Goal: Transaction & Acquisition: Subscribe to service/newsletter

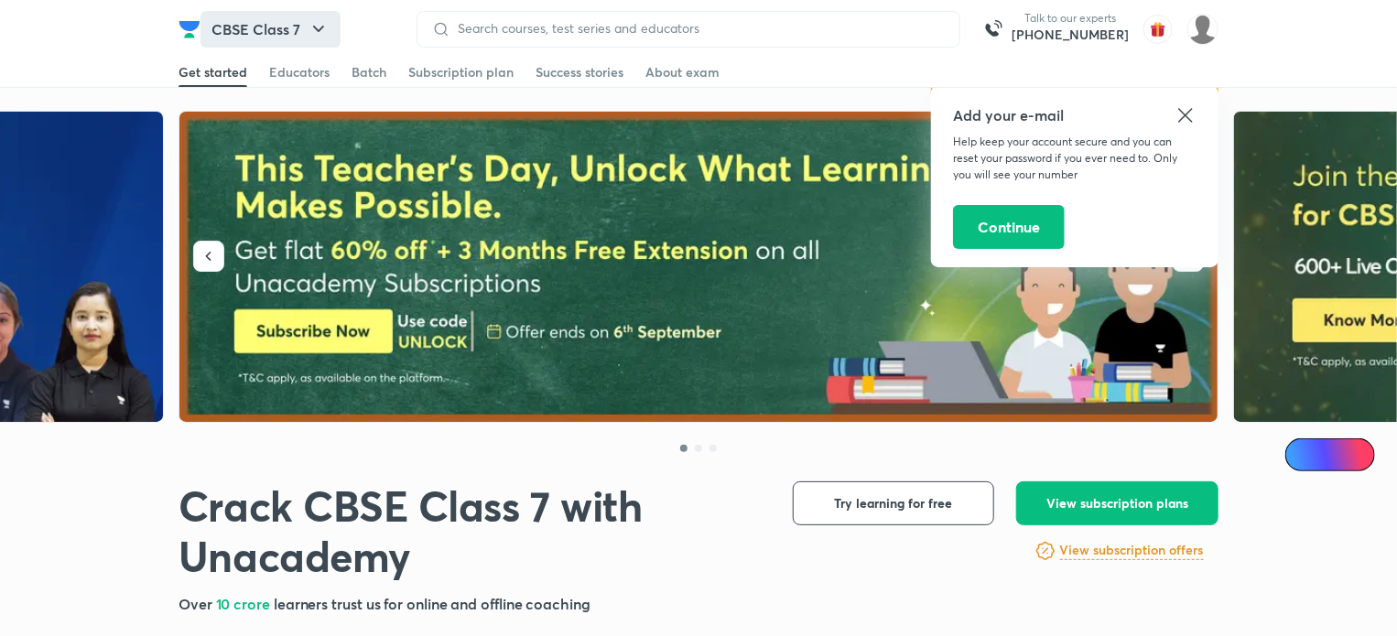
click at [311, 36] on icon "button" at bounding box center [319, 29] width 22 height 22
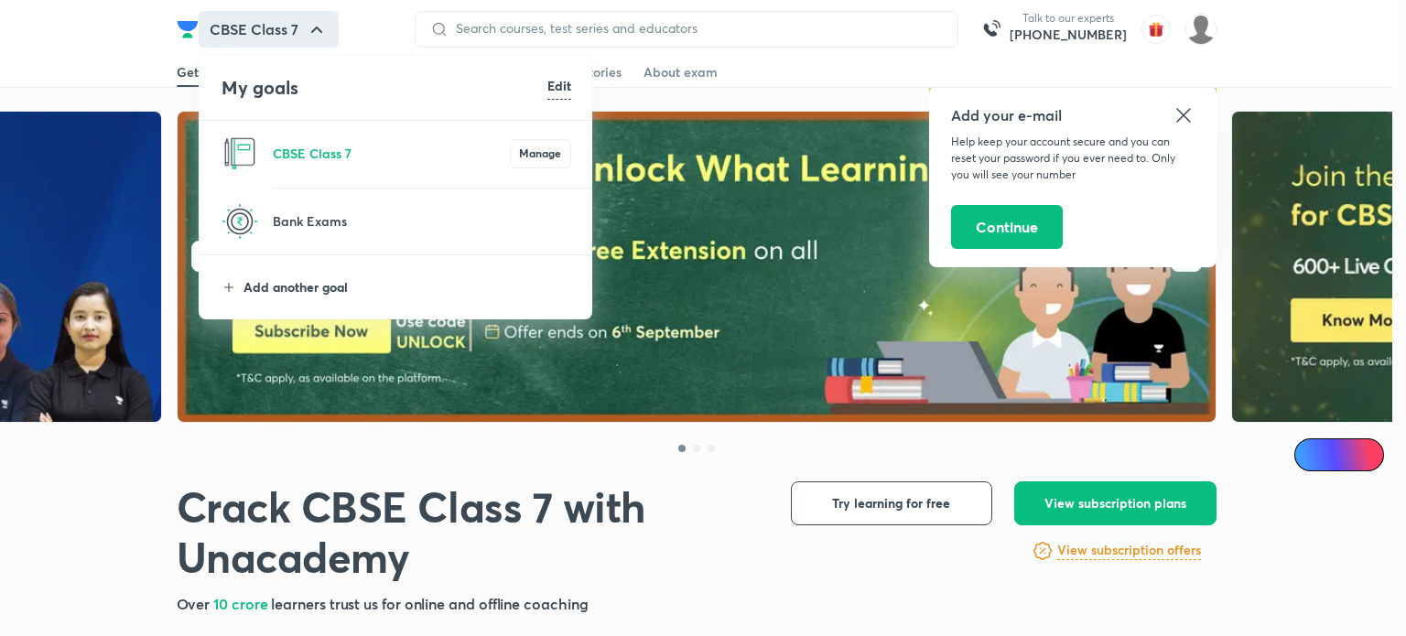
click at [309, 292] on p "Add another goal" at bounding box center [408, 286] width 328 height 19
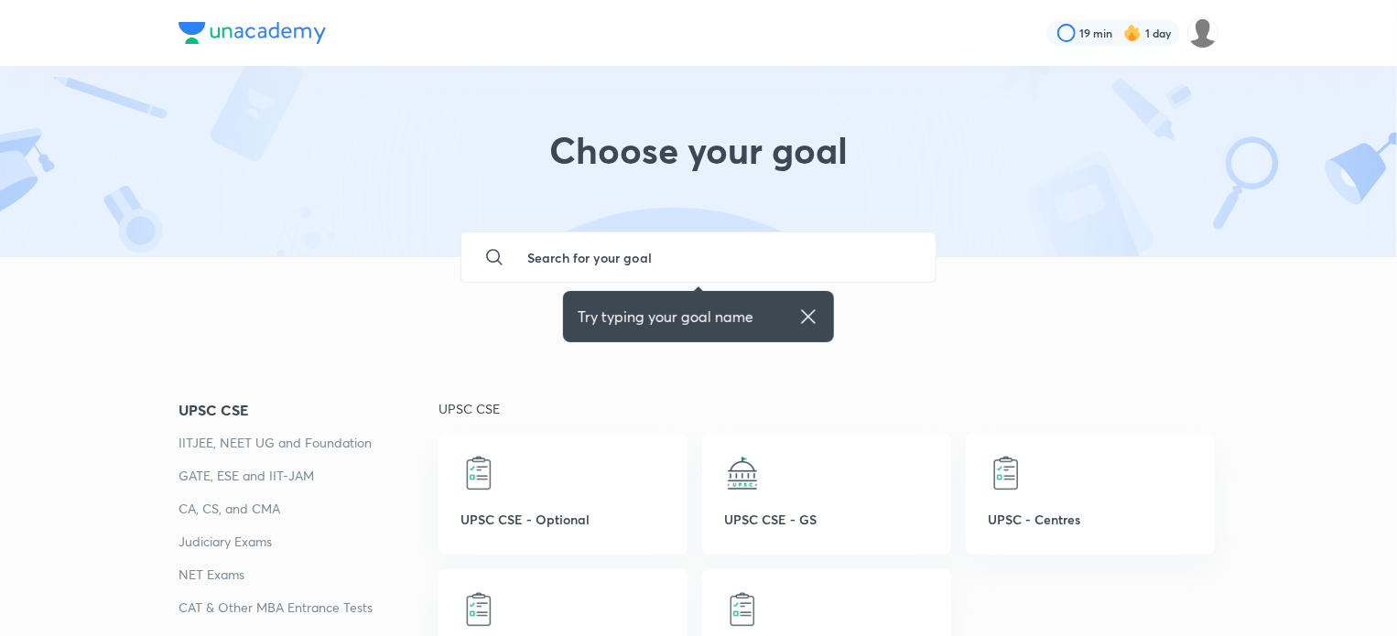
click at [282, 25] on img at bounding box center [252, 33] width 147 height 22
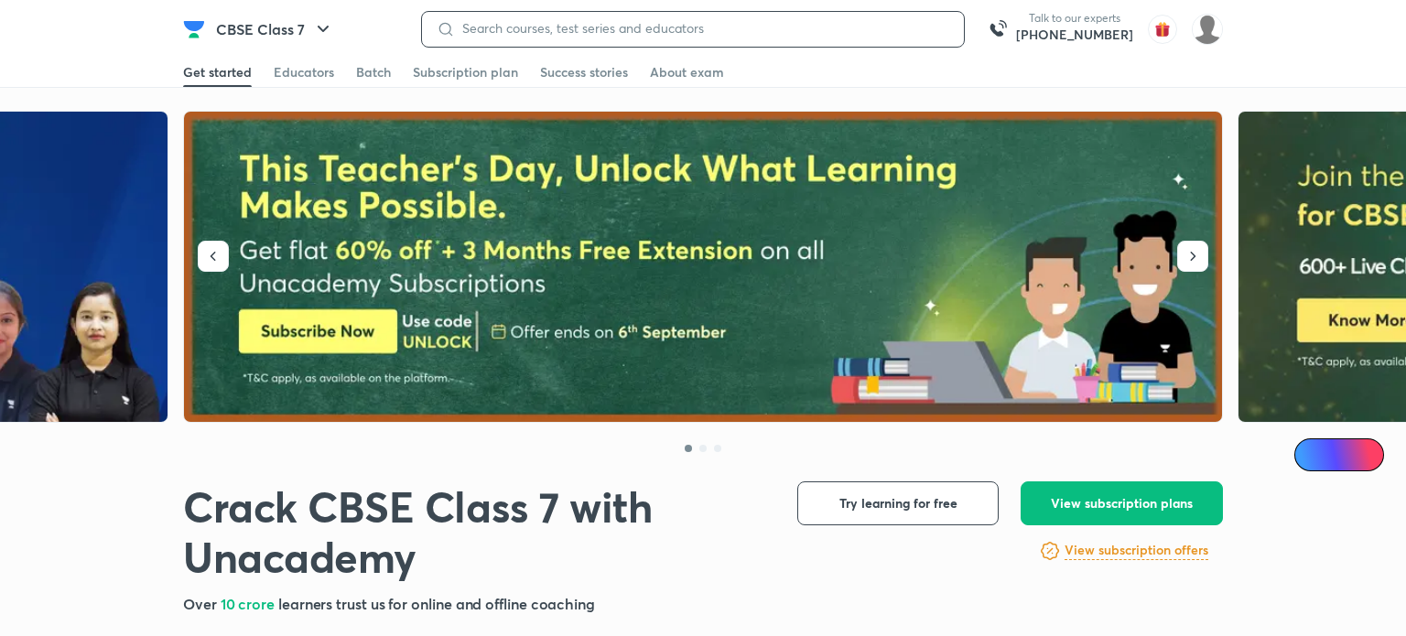
click at [503, 28] on input at bounding box center [702, 28] width 494 height 15
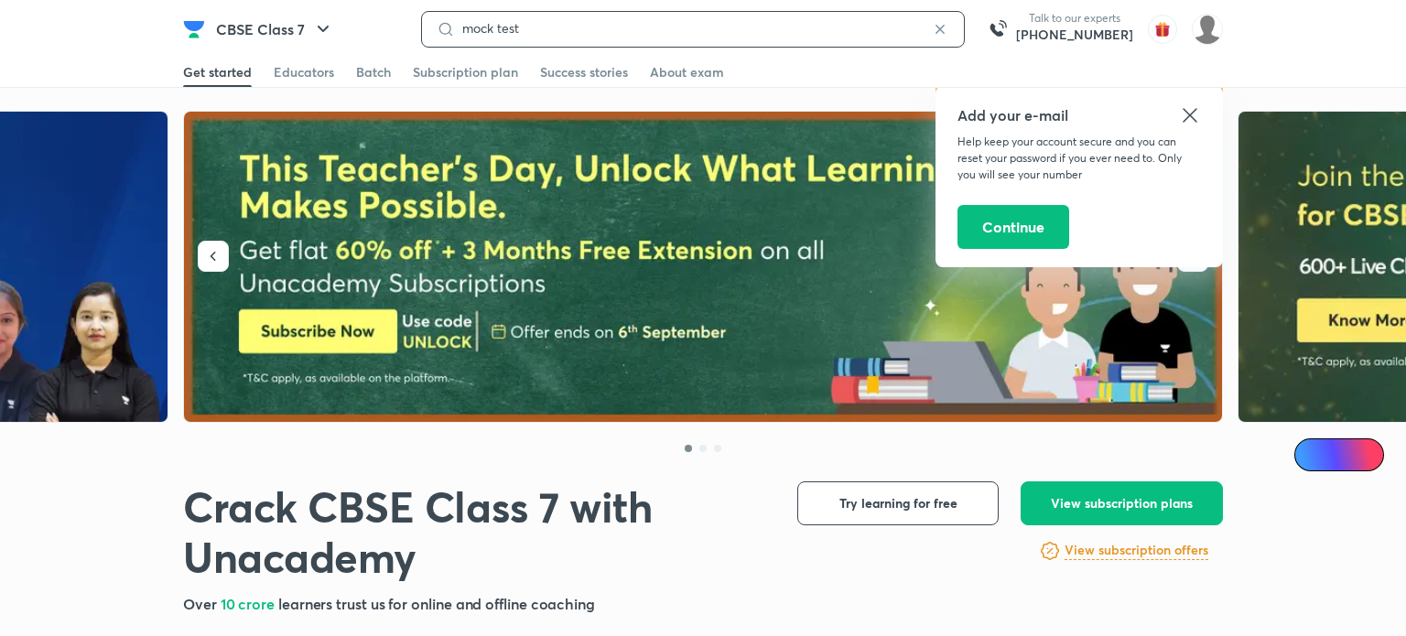
type input "mock test"
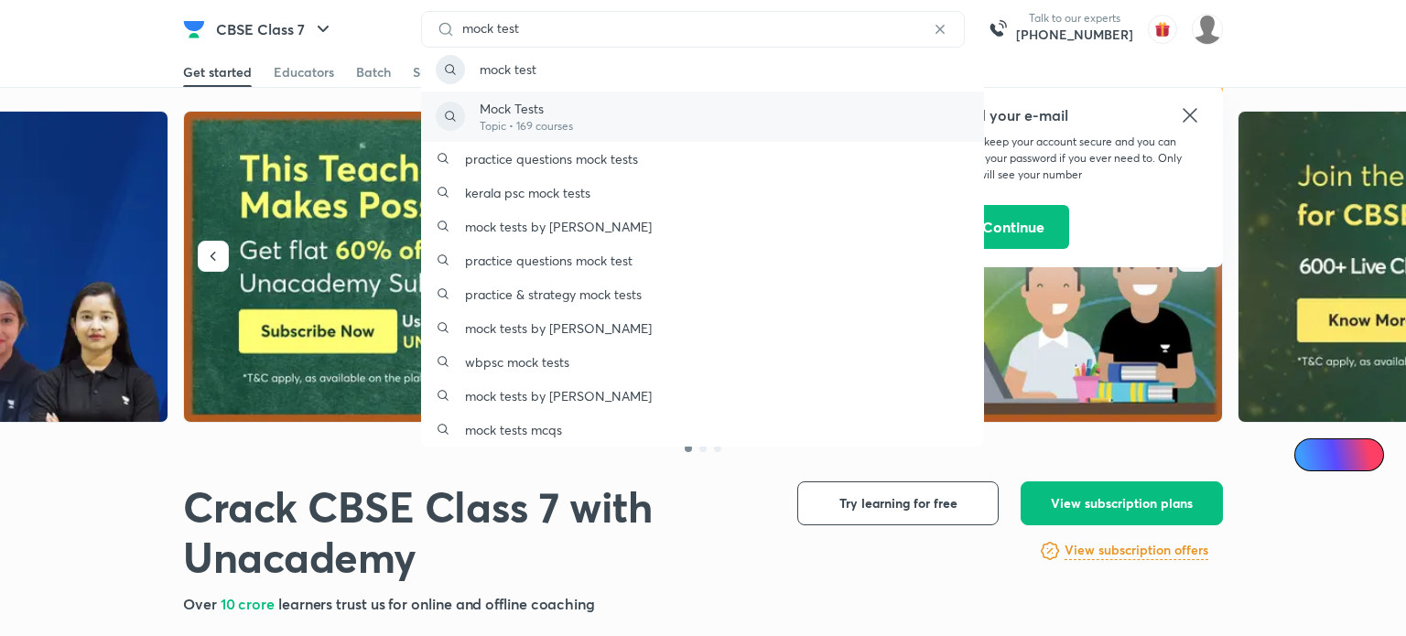
click at [513, 95] on div "Mock Tests Topic • 169 courses" at bounding box center [702, 117] width 563 height 50
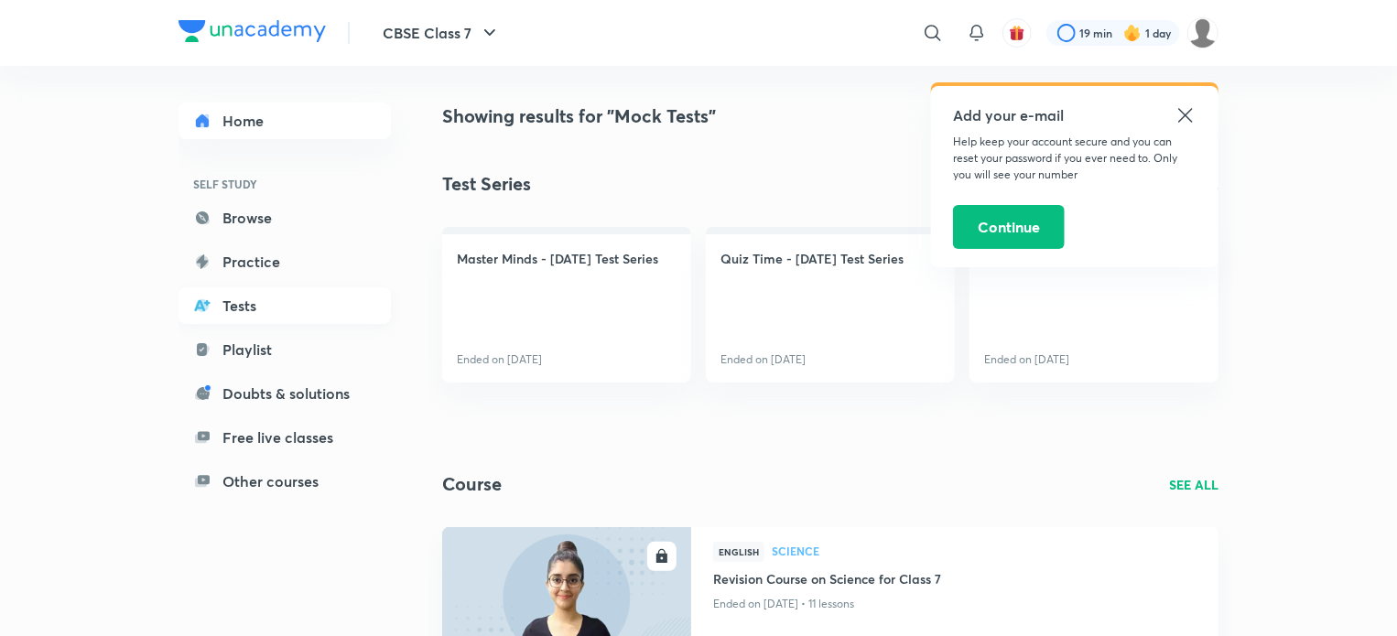
click at [230, 303] on link "Tests" at bounding box center [285, 305] width 212 height 37
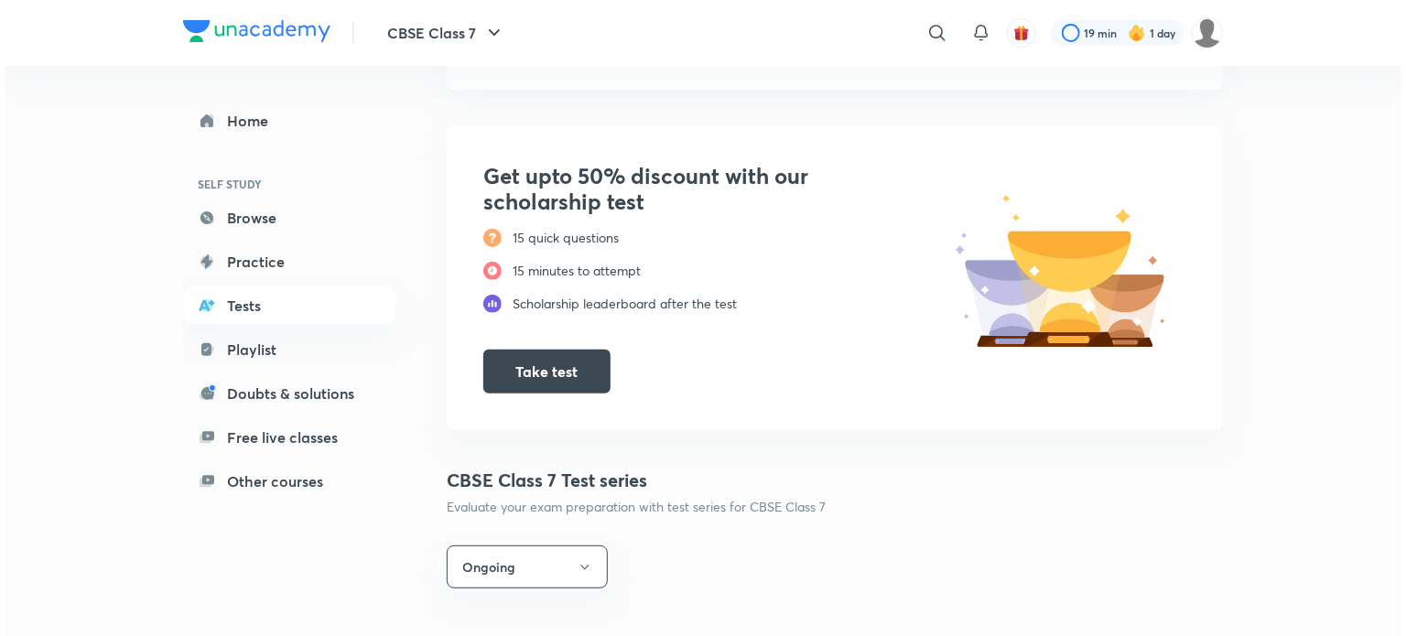
scroll to position [179, 0]
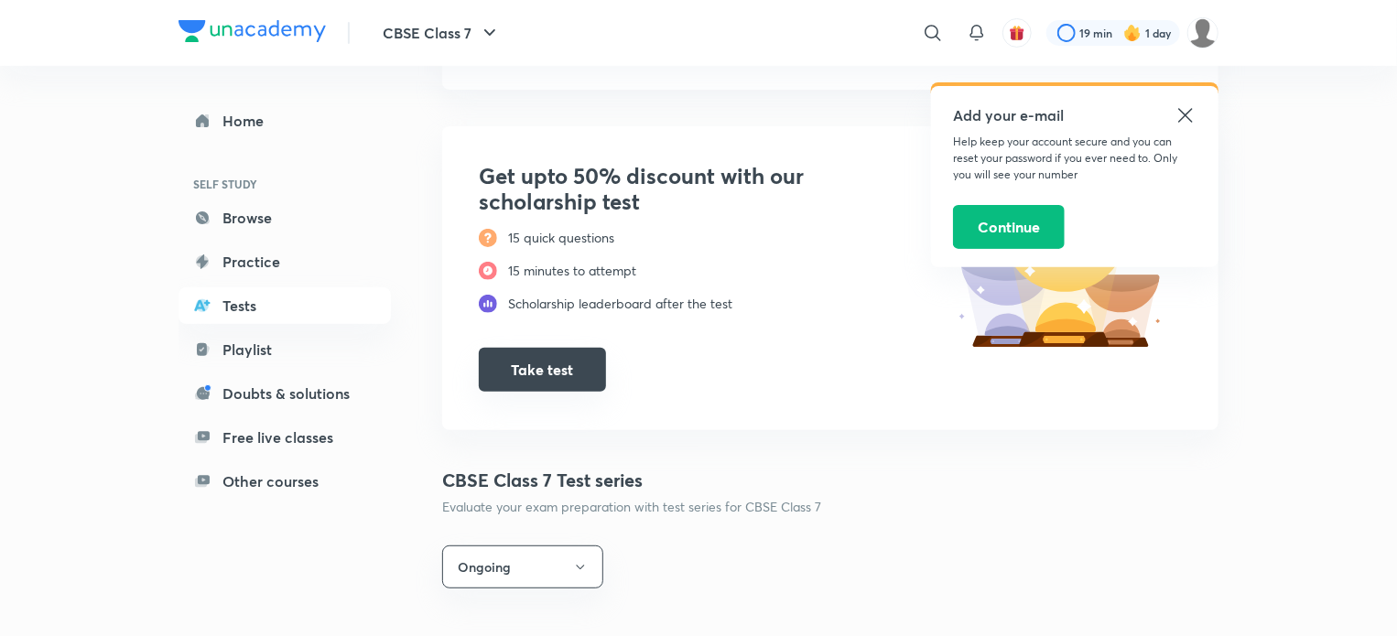
click at [586, 373] on button "Take test" at bounding box center [542, 370] width 127 height 44
click at [468, 39] on button "CBSE Class 7" at bounding box center [442, 33] width 140 height 37
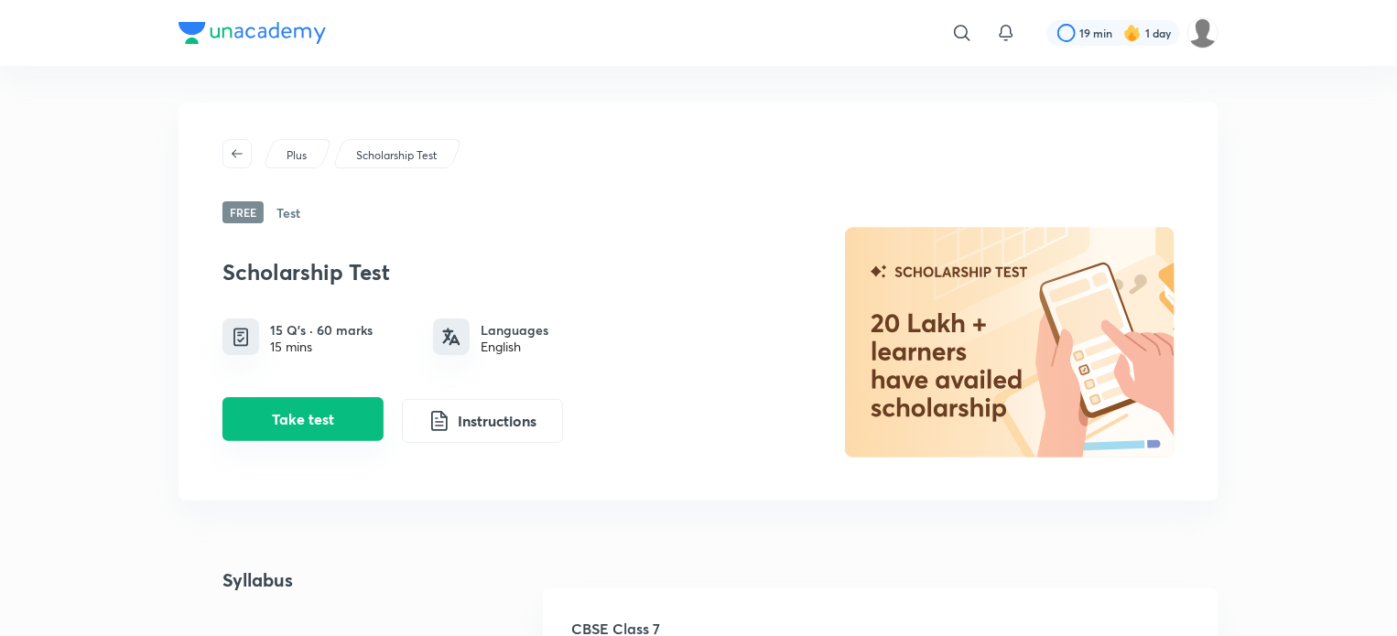
click at [304, 437] on button "Take test" at bounding box center [302, 419] width 161 height 44
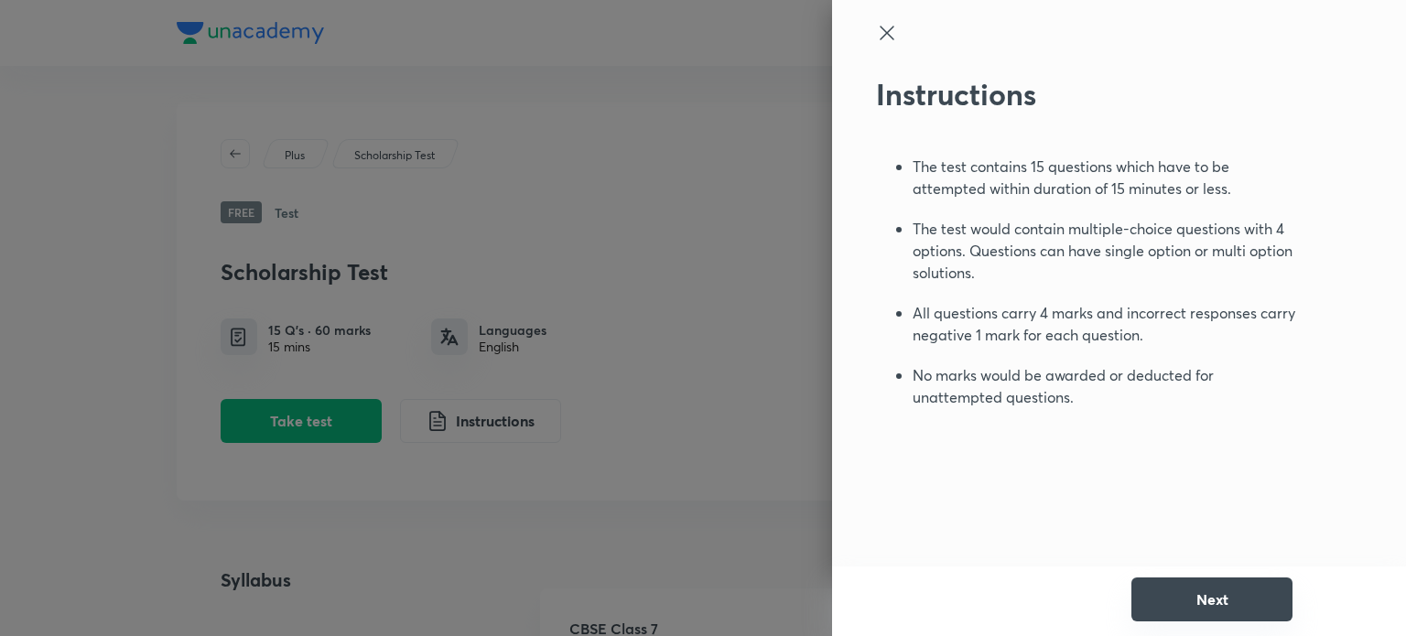
click at [1189, 597] on button "Next" at bounding box center [1212, 600] width 161 height 44
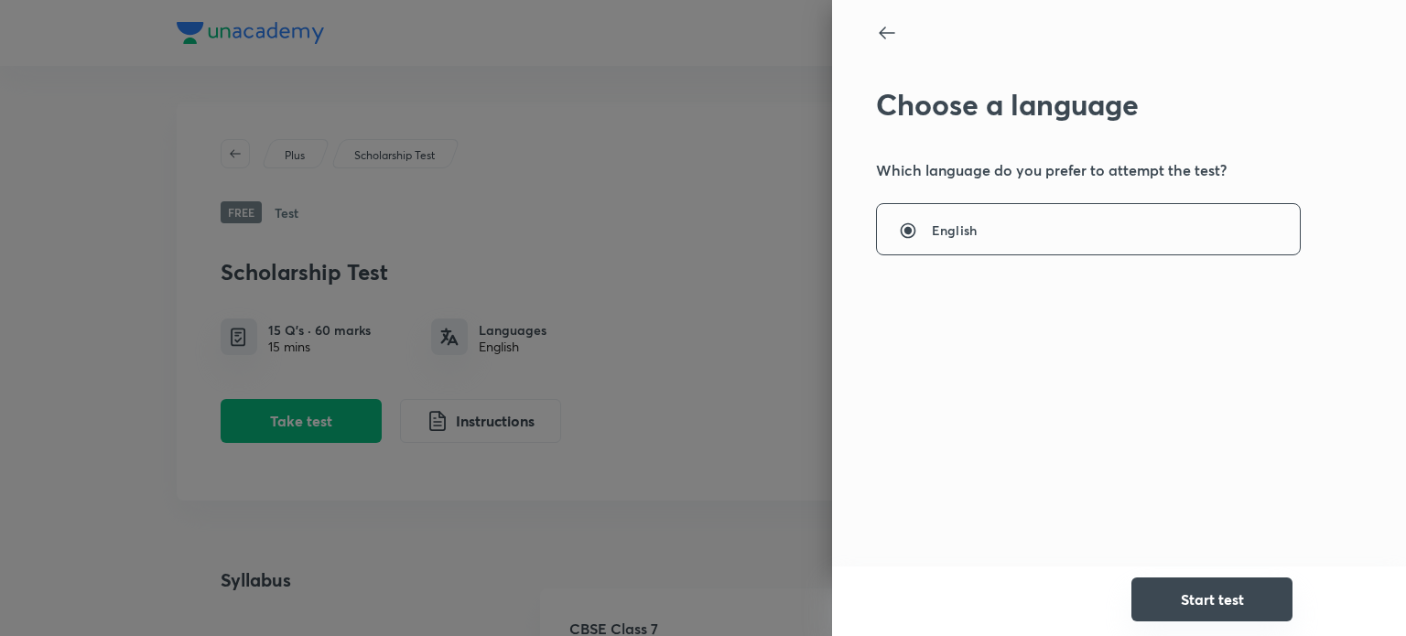
click at [1227, 588] on button "Start test" at bounding box center [1212, 600] width 161 height 44
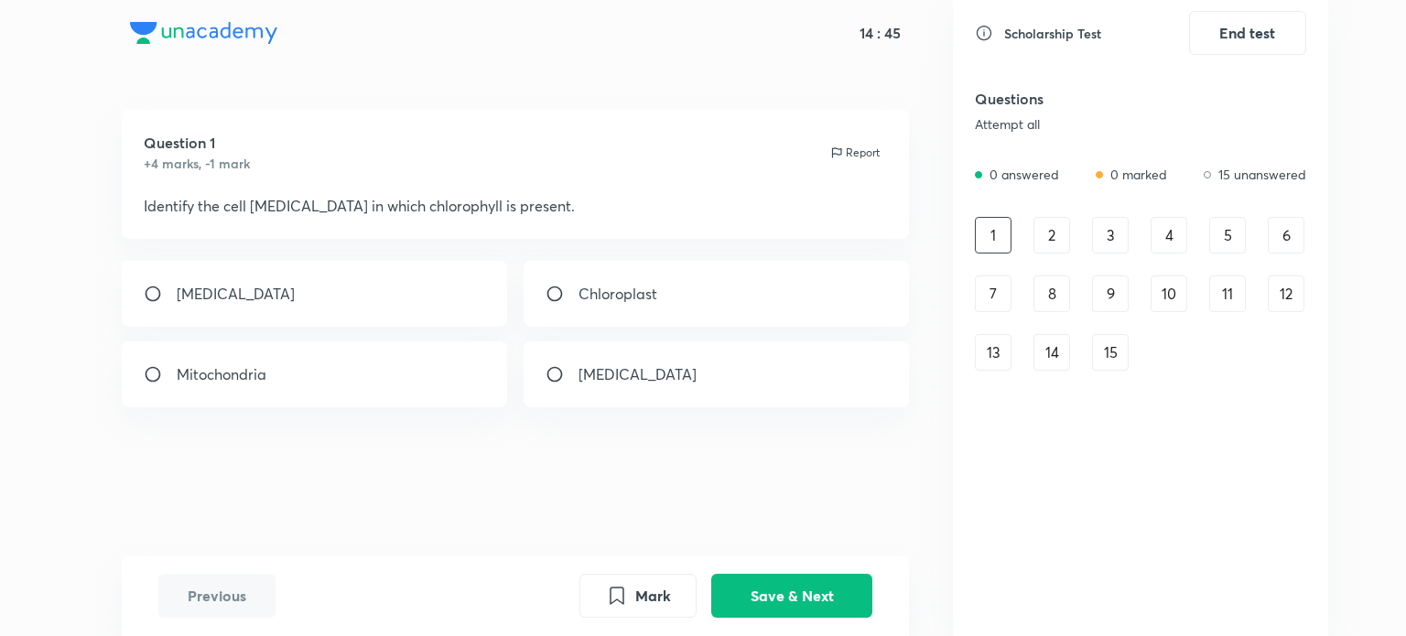
click at [736, 291] on div "Chloroplast" at bounding box center [717, 294] width 386 height 66
radio input "true"
click at [747, 600] on button "Save & Next" at bounding box center [791, 594] width 161 height 44
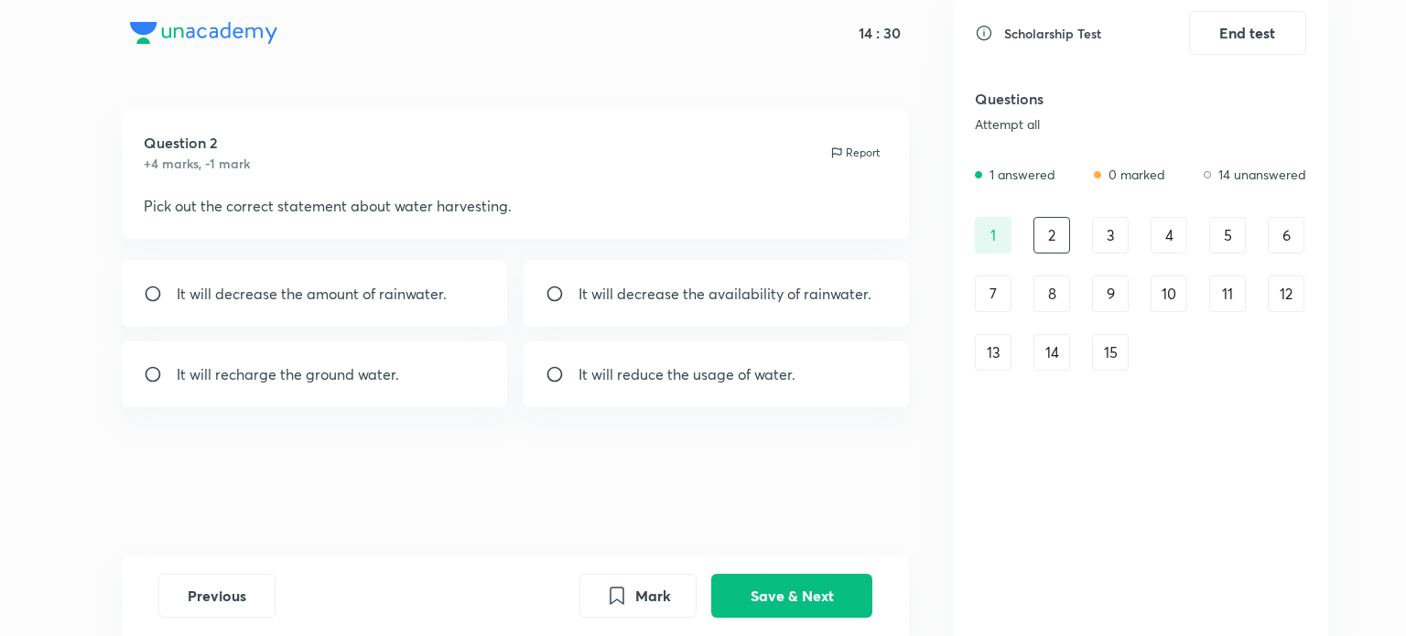
click at [448, 384] on div "It will recharge the ground water." at bounding box center [315, 375] width 386 height 66
radio input "true"
click at [783, 596] on button "Save & Next" at bounding box center [791, 594] width 161 height 44
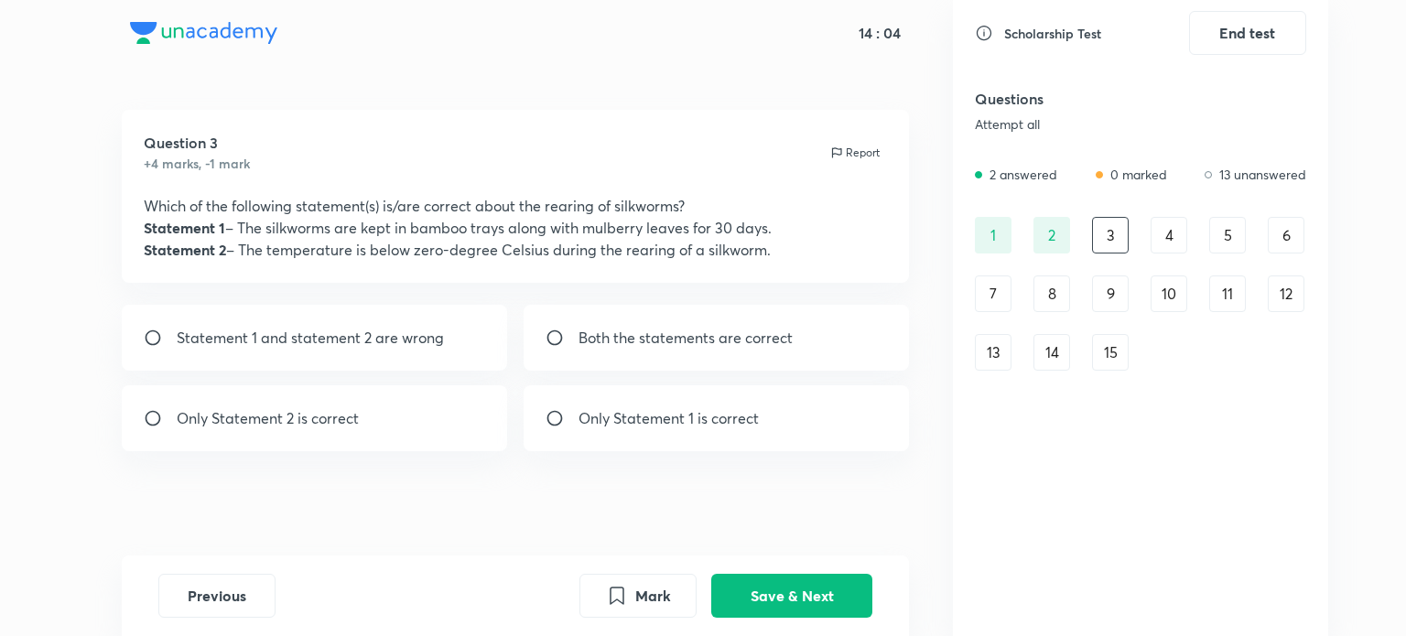
click at [732, 418] on p "Only Statement 1 is correct" at bounding box center [669, 418] width 180 height 22
radio input "true"
click at [801, 579] on button "Save & Next" at bounding box center [791, 594] width 161 height 44
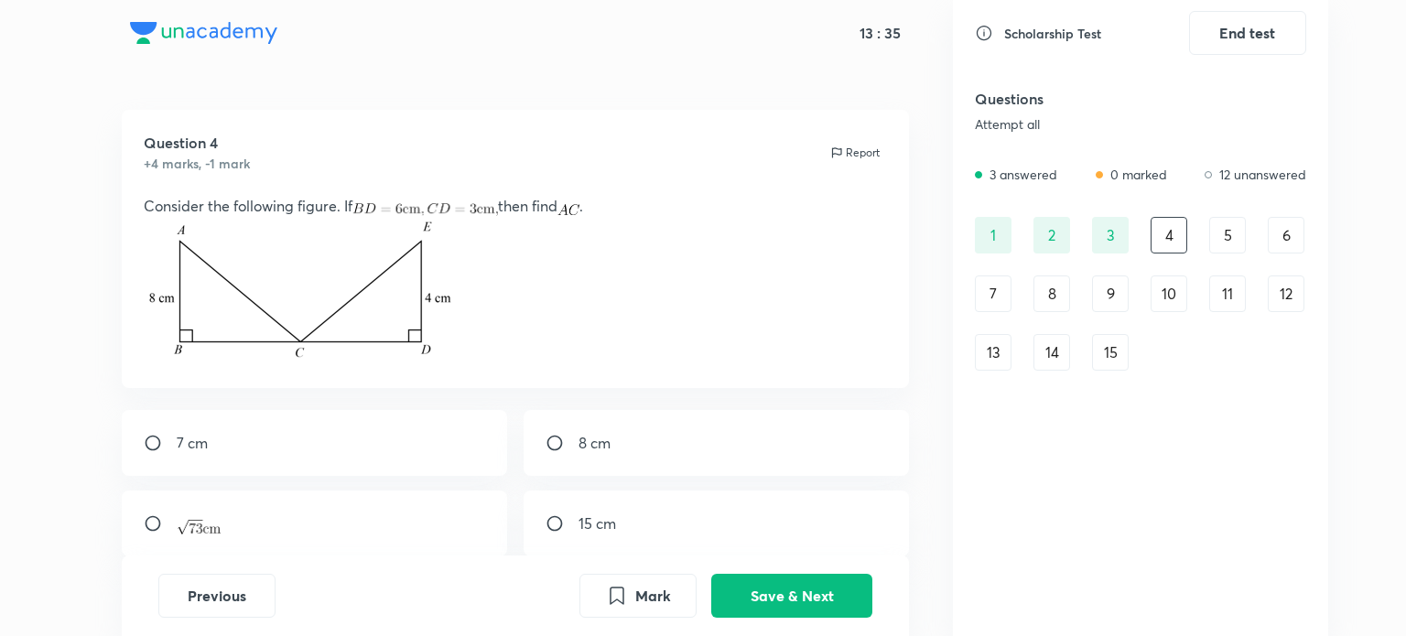
click at [482, 526] on div at bounding box center [315, 524] width 386 height 66
radio input "true"
click at [810, 603] on button "Save & Next" at bounding box center [791, 594] width 161 height 44
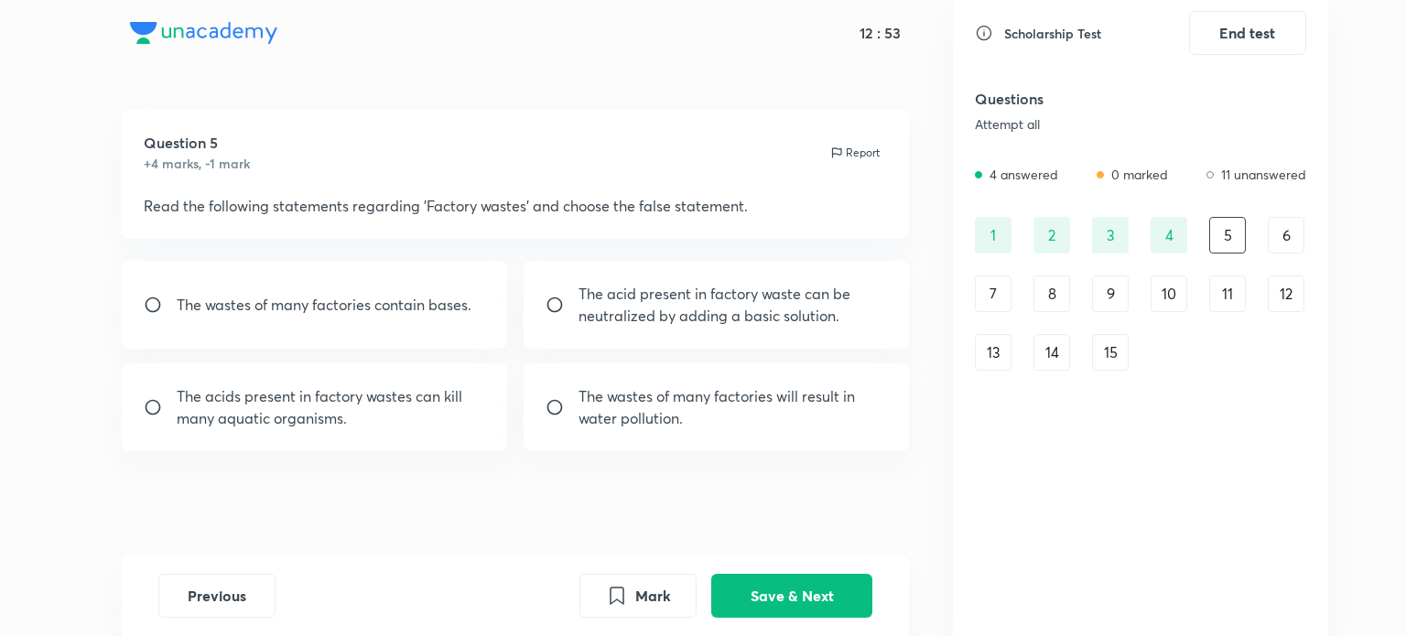
click at [423, 309] on p "The wastes of many factories contain bases." at bounding box center [324, 305] width 295 height 22
radio input "true"
click at [768, 586] on button "Save & Next" at bounding box center [791, 594] width 161 height 44
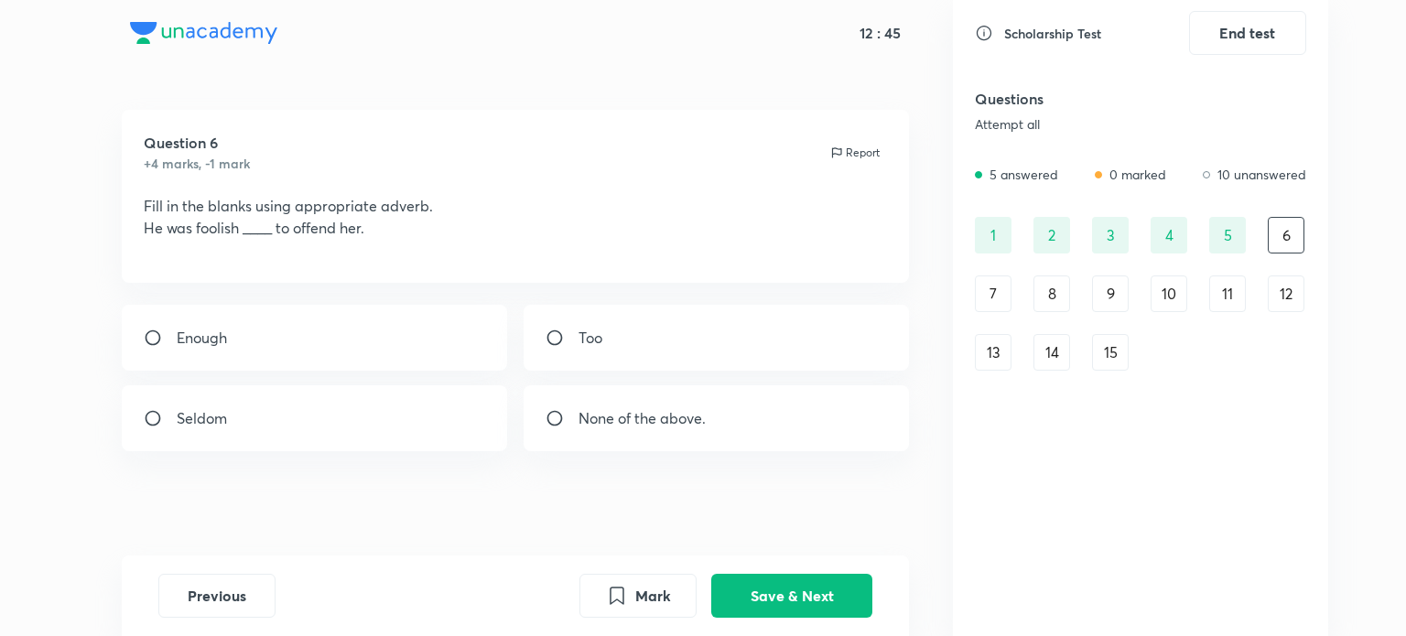
click at [365, 309] on div "Enough" at bounding box center [315, 338] width 386 height 66
radio input "true"
click at [736, 614] on button "Save & Next" at bounding box center [791, 594] width 161 height 44
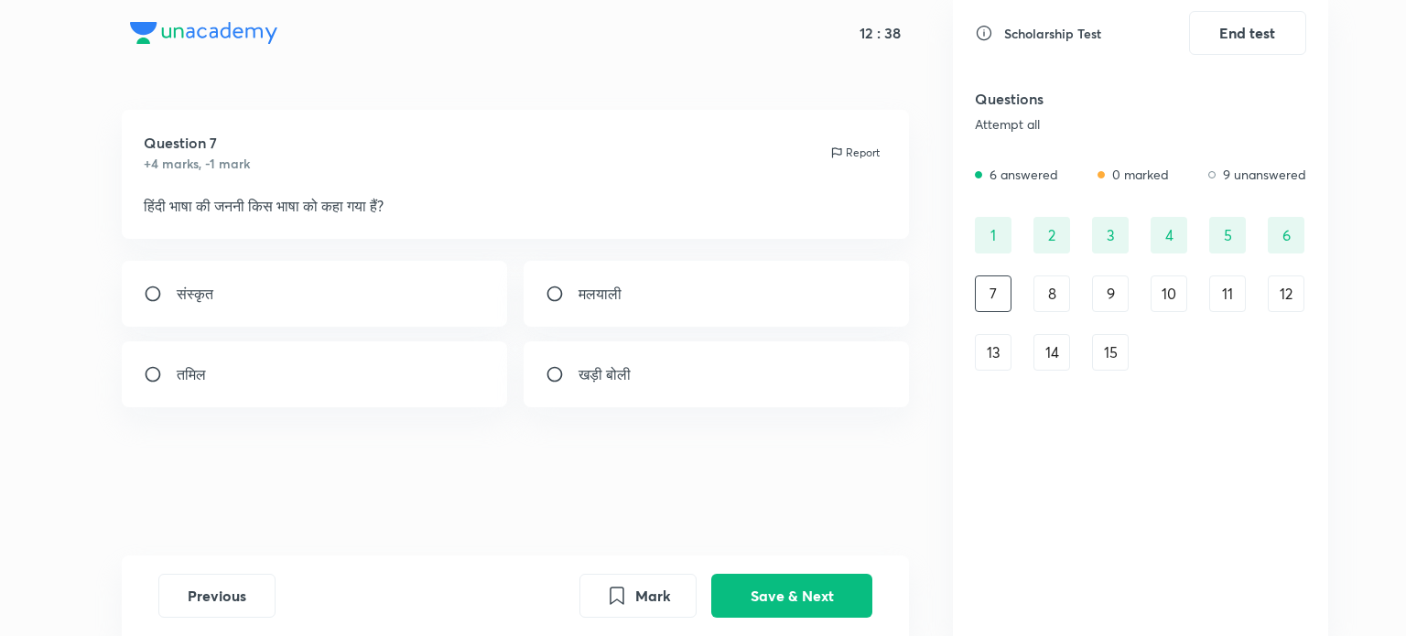
click at [472, 306] on div "संस्कृत" at bounding box center [315, 294] width 386 height 66
radio input "true"
click at [776, 592] on button "Save & Next" at bounding box center [791, 594] width 161 height 44
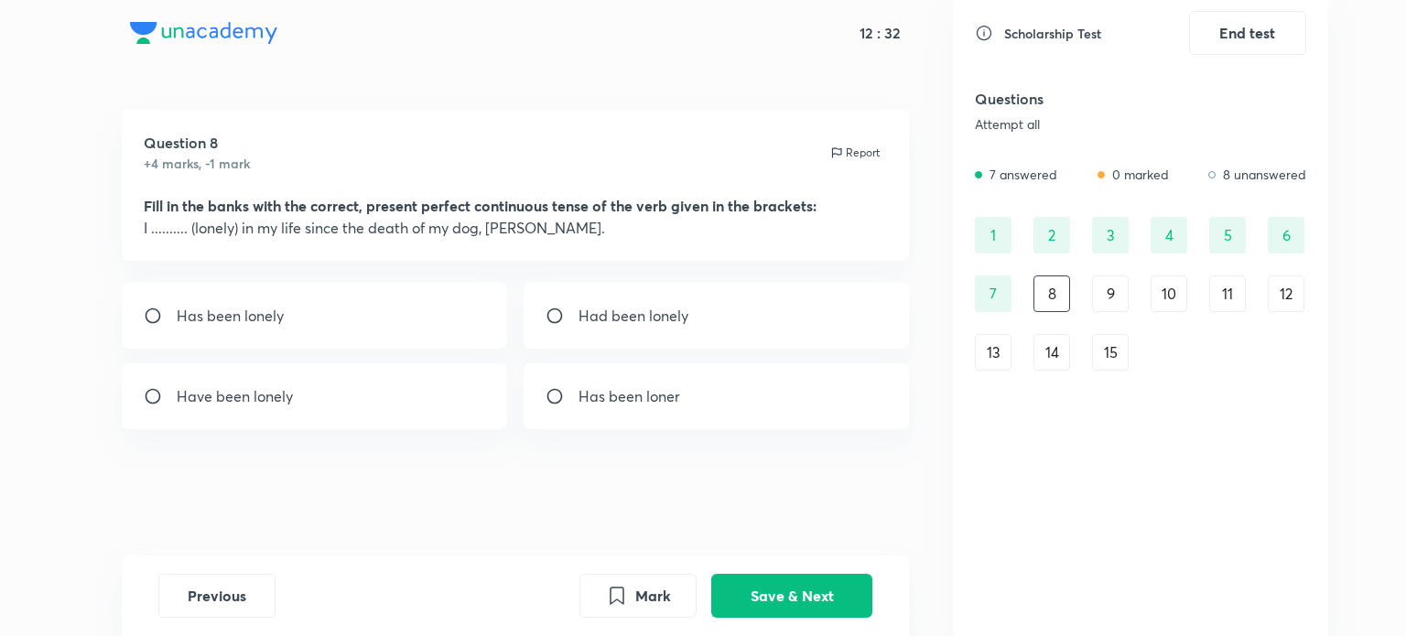
click at [300, 391] on div "Have been lonely" at bounding box center [315, 396] width 386 height 66
radio input "true"
click at [758, 603] on button "Save & Next" at bounding box center [791, 594] width 161 height 44
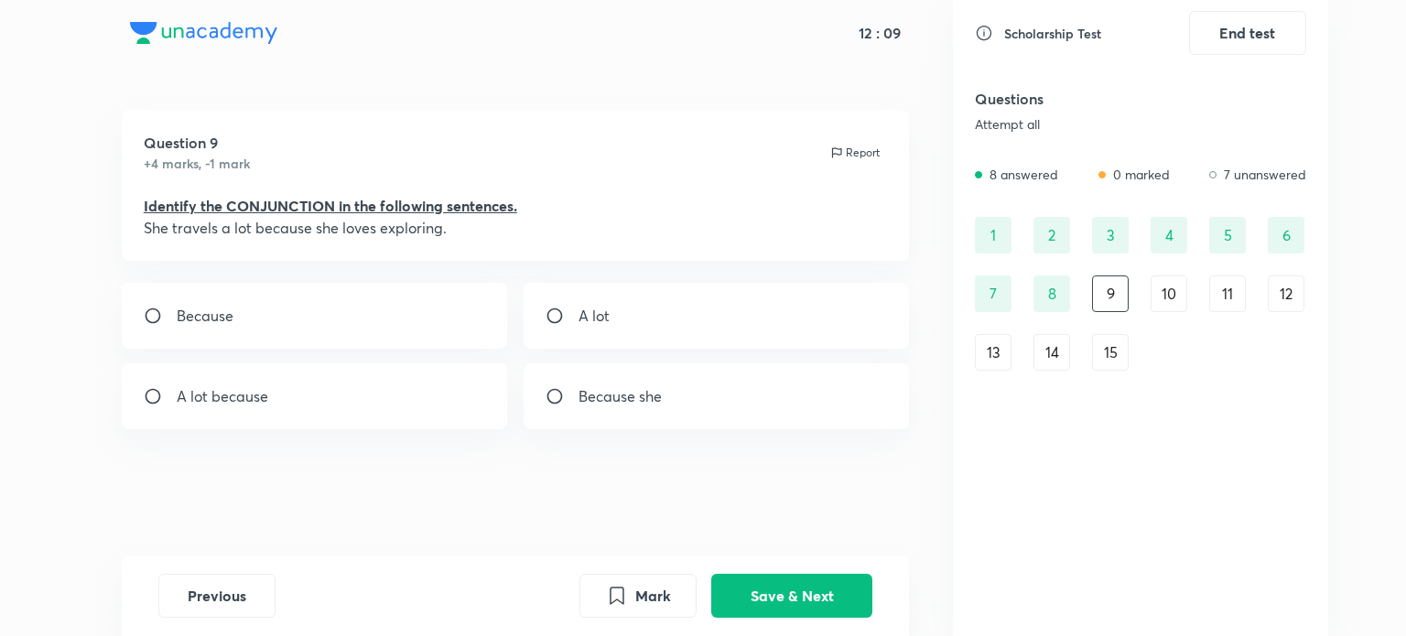
click at [359, 347] on div "Because" at bounding box center [315, 316] width 386 height 66
radio input "true"
click at [758, 588] on button "Save & Next" at bounding box center [791, 594] width 161 height 44
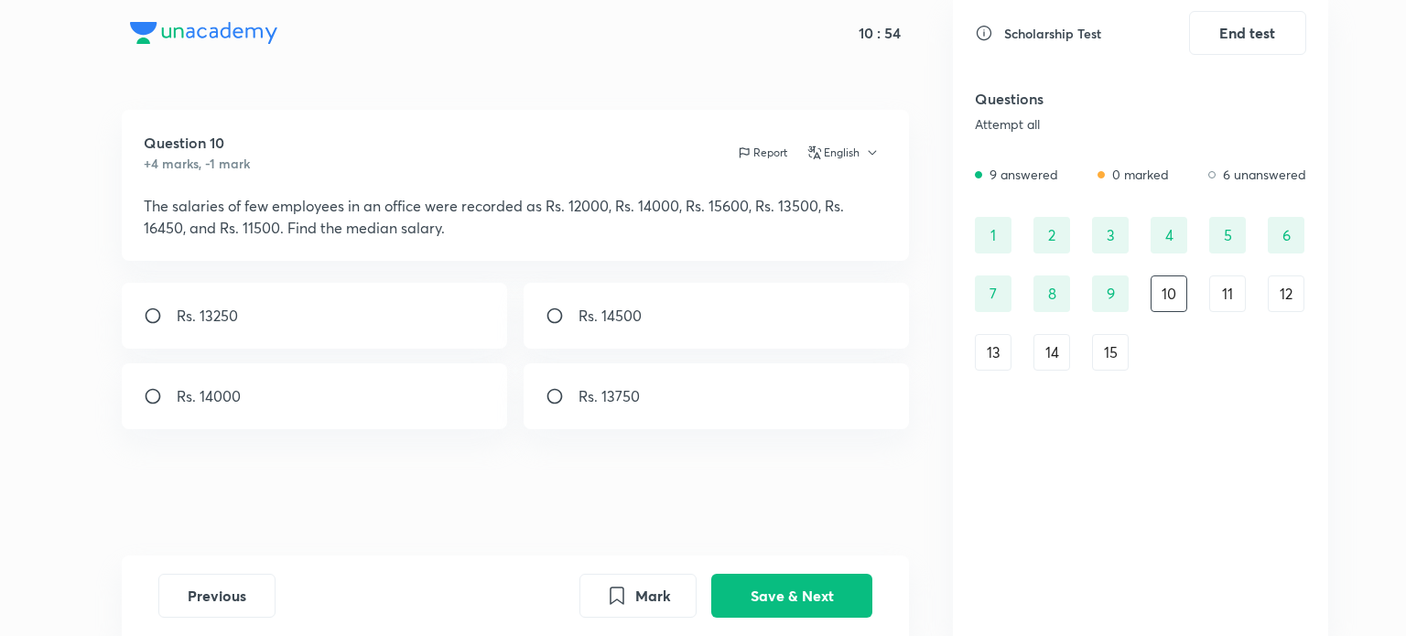
click at [711, 574] on button "Save & Next" at bounding box center [791, 596] width 161 height 44
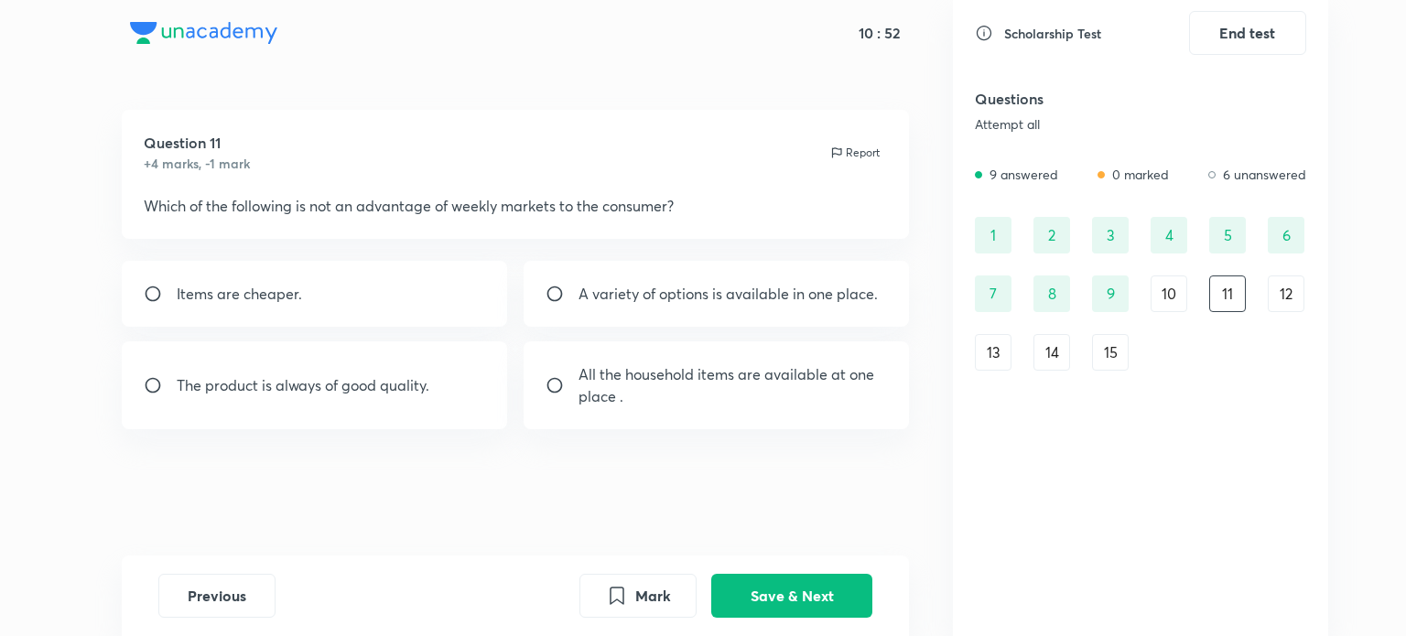
click at [95, 458] on div "Question 11 +4 marks, -1 mark Report Which of the following is not an advantage…" at bounding box center [515, 333] width 875 height 446
click at [195, 413] on div "The product is always of good quality." at bounding box center [315, 386] width 386 height 88
radio input "true"
click at [763, 606] on button "Save & Next" at bounding box center [791, 594] width 161 height 44
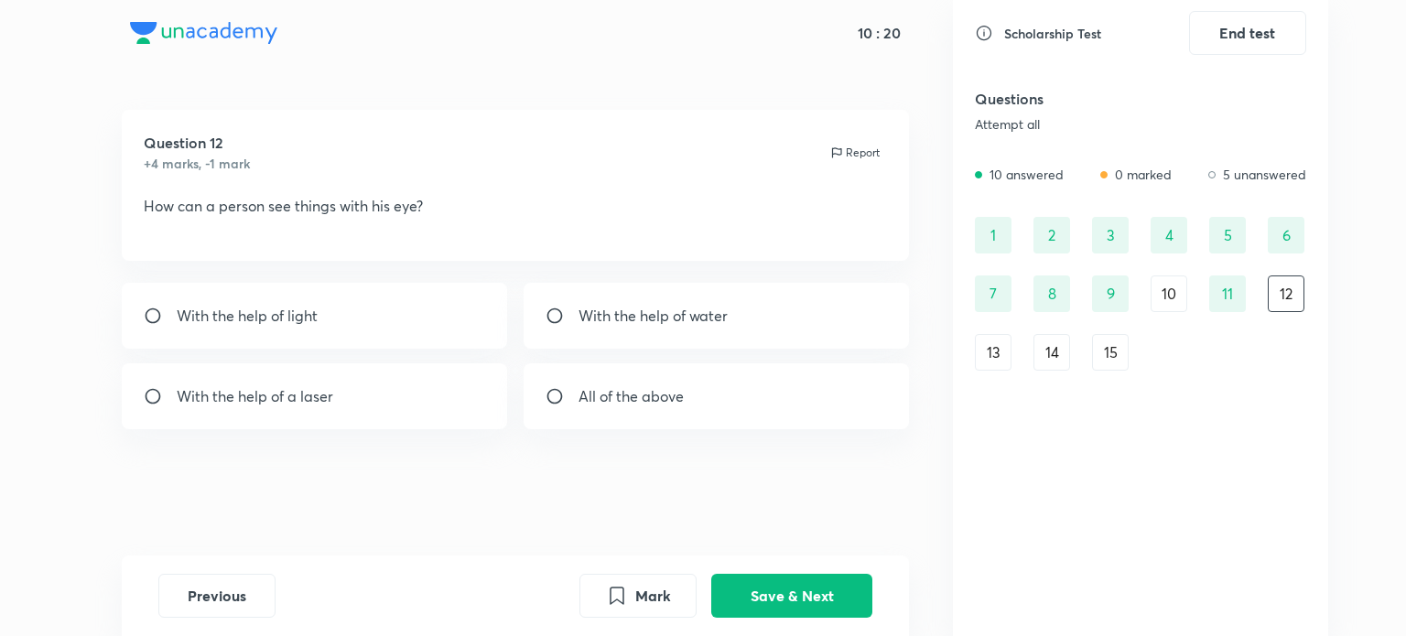
click at [429, 319] on div "With the help of light" at bounding box center [315, 316] width 386 height 66
radio input "true"
click at [776, 593] on button "Save & Next" at bounding box center [791, 594] width 161 height 44
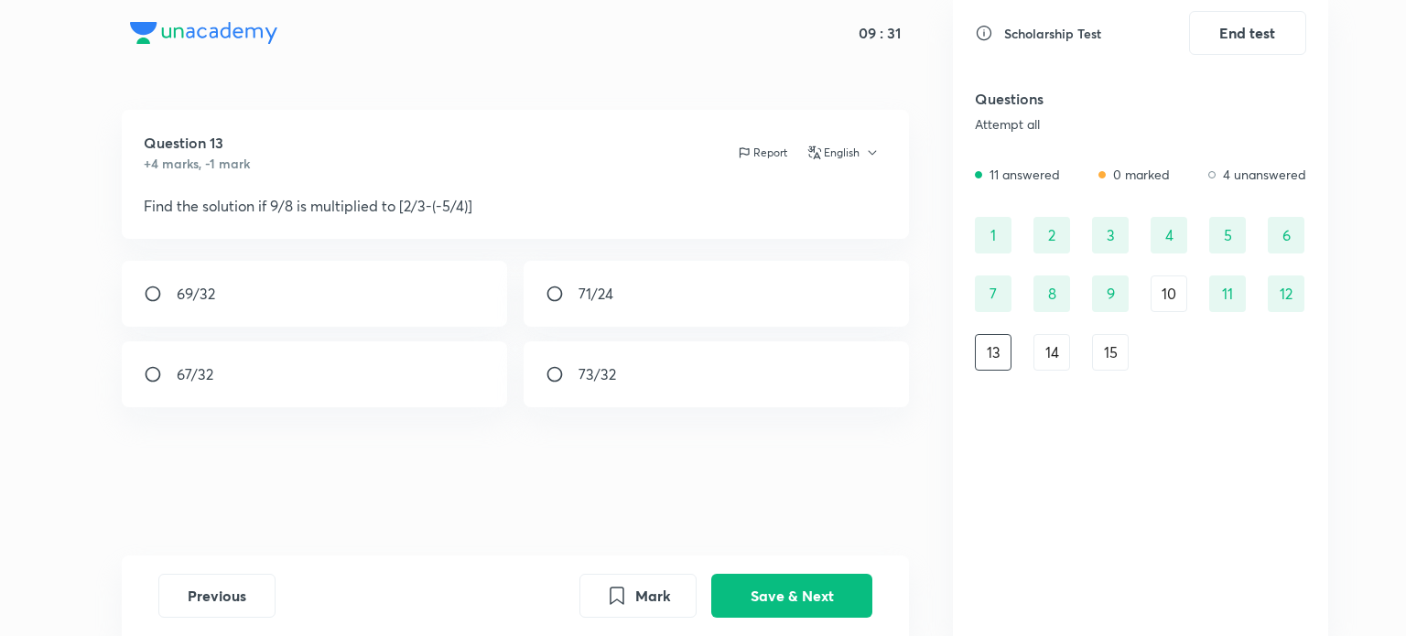
click at [298, 271] on div "69/32" at bounding box center [315, 294] width 386 height 66
radio input "true"
click at [787, 614] on button "Save & Next" at bounding box center [791, 594] width 161 height 44
click at [545, 358] on div "4" at bounding box center [717, 375] width 386 height 66
radio input "true"
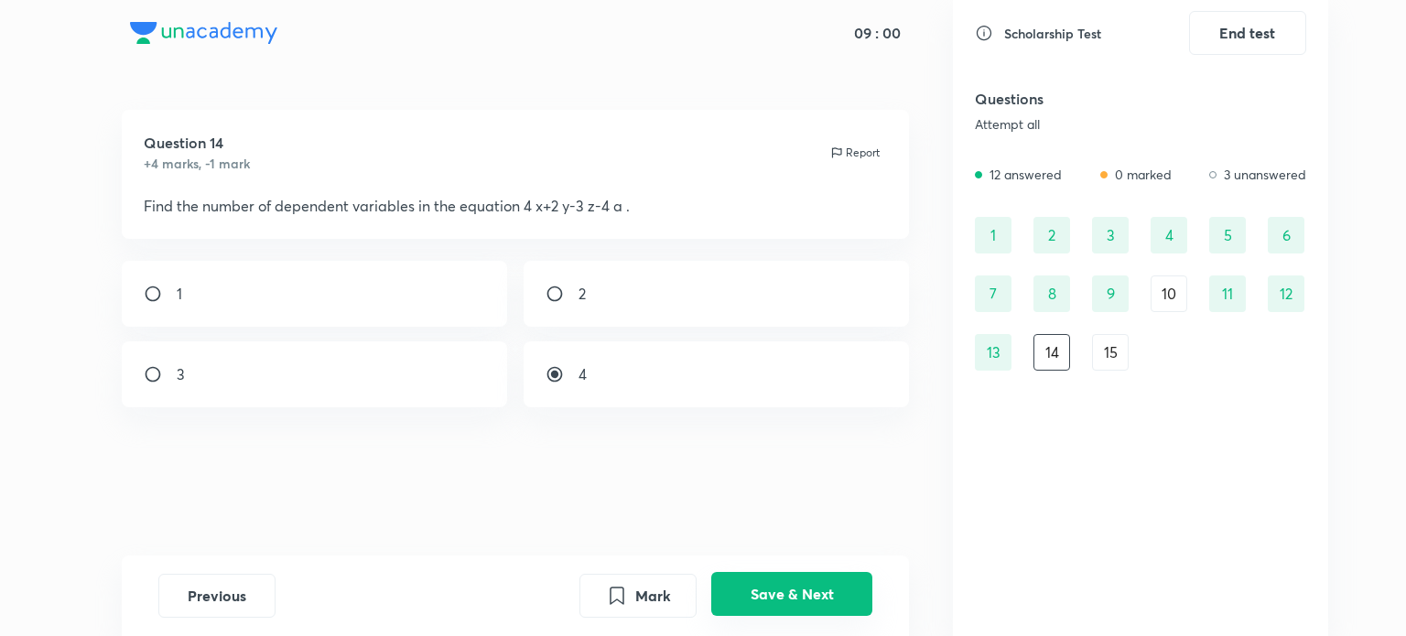
click at [837, 615] on button "Save & Next" at bounding box center [791, 594] width 161 height 44
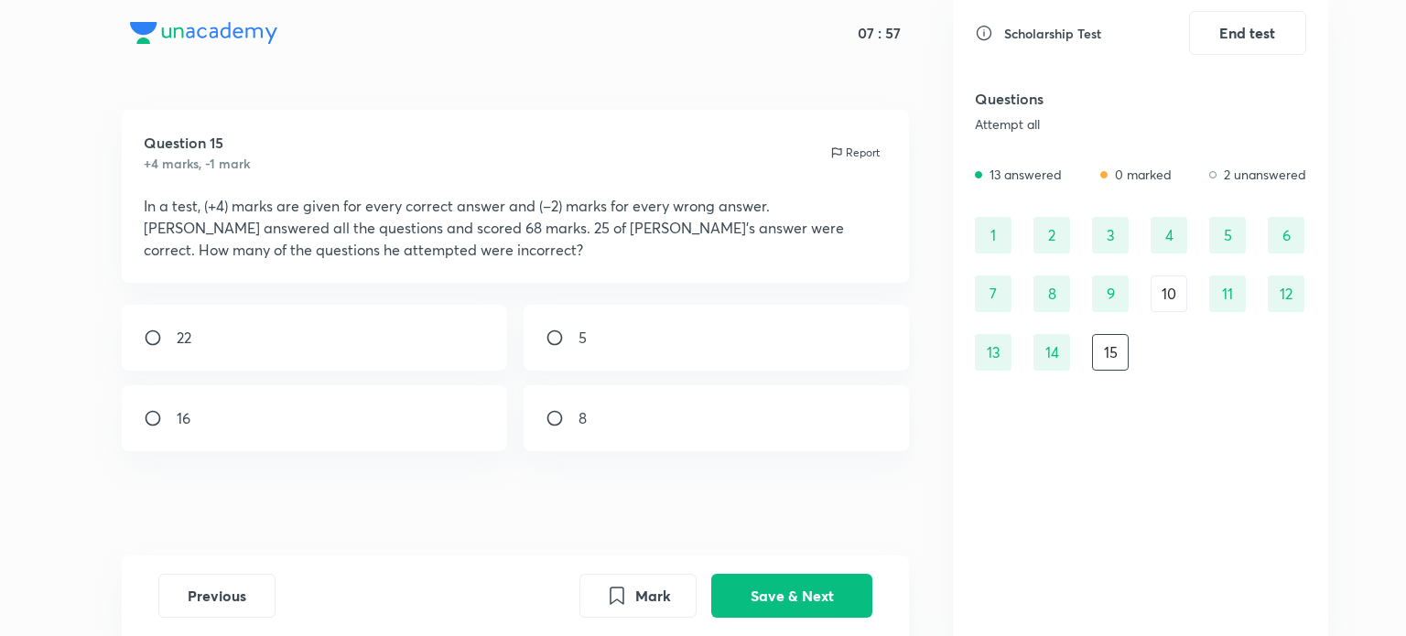
click at [304, 423] on div "16" at bounding box center [315, 418] width 386 height 66
radio input "true"
click at [733, 578] on button "Save & Next" at bounding box center [791, 594] width 161 height 44
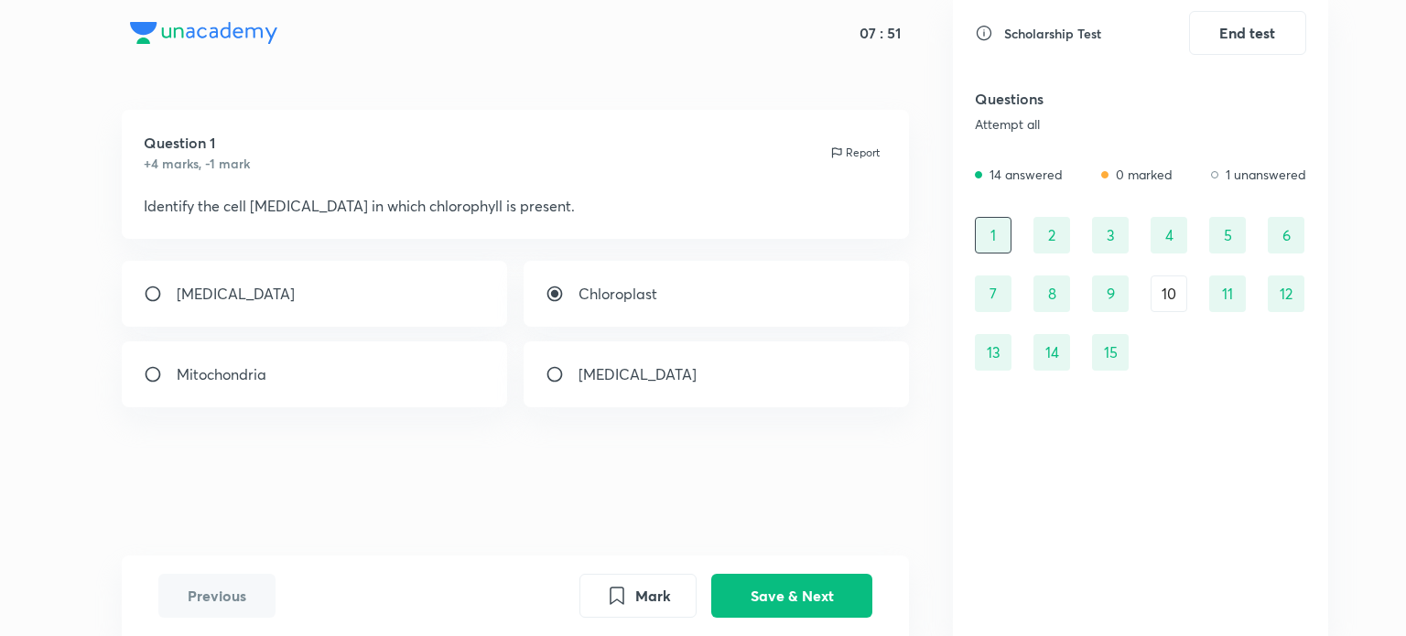
click at [1177, 290] on div "10" at bounding box center [1169, 294] width 37 height 37
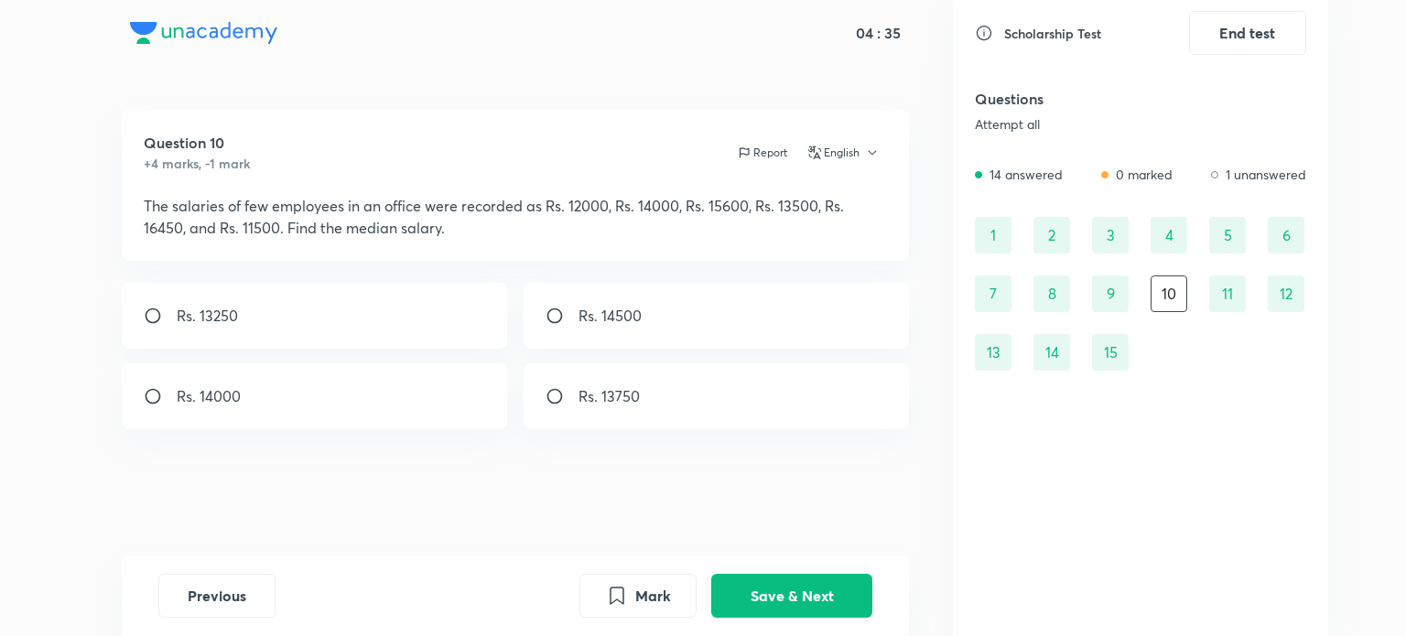
drag, startPoint x: 136, startPoint y: 198, endPoint x: 484, endPoint y: 233, distance: 349.8
click at [484, 233] on div "Question 10 +4 marks, -1 mark Report English The salaries of few employees in a…" at bounding box center [516, 185] width 788 height 151
drag, startPoint x: 484, startPoint y: 233, endPoint x: 248, endPoint y: 227, distance: 236.3
click at [248, 227] on p "The salaries of few employees in an office were recorded as Rs. 12000, Rs. 1400…" at bounding box center [516, 217] width 744 height 44
click at [635, 396] on p "Rs. 13750" at bounding box center [609, 396] width 61 height 22
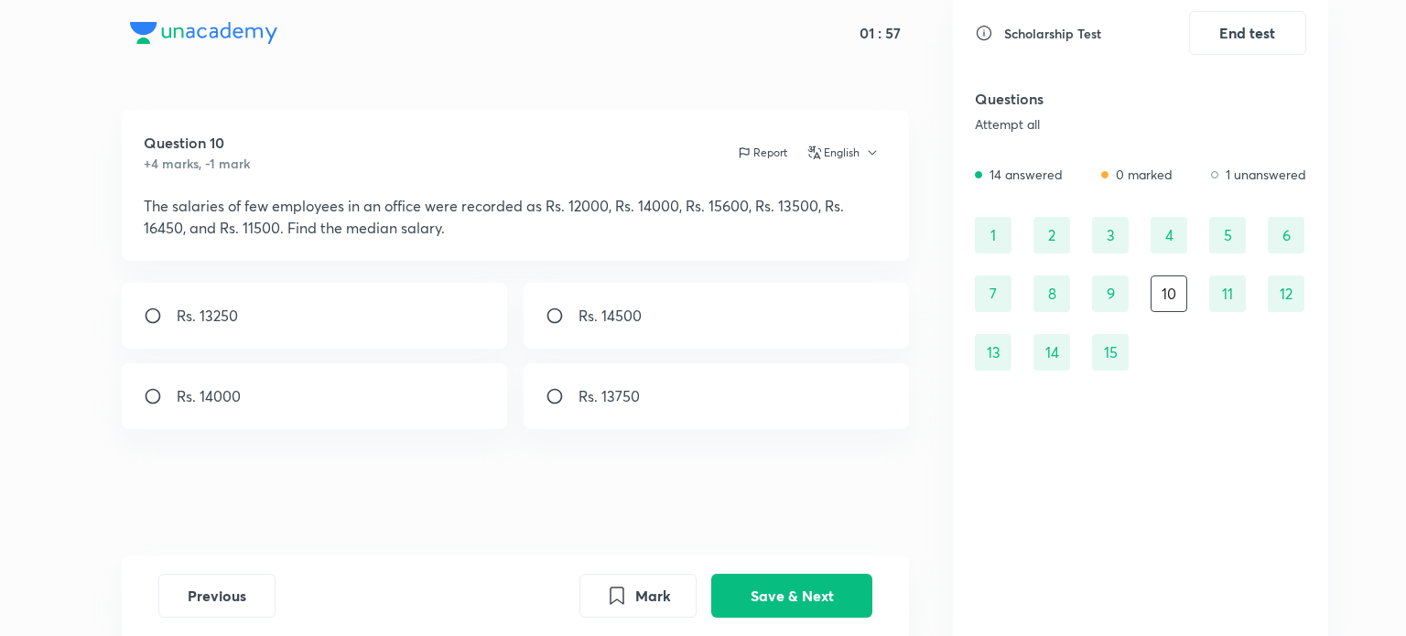
radio input "true"
click at [762, 592] on button "Save & Next" at bounding box center [791, 594] width 161 height 44
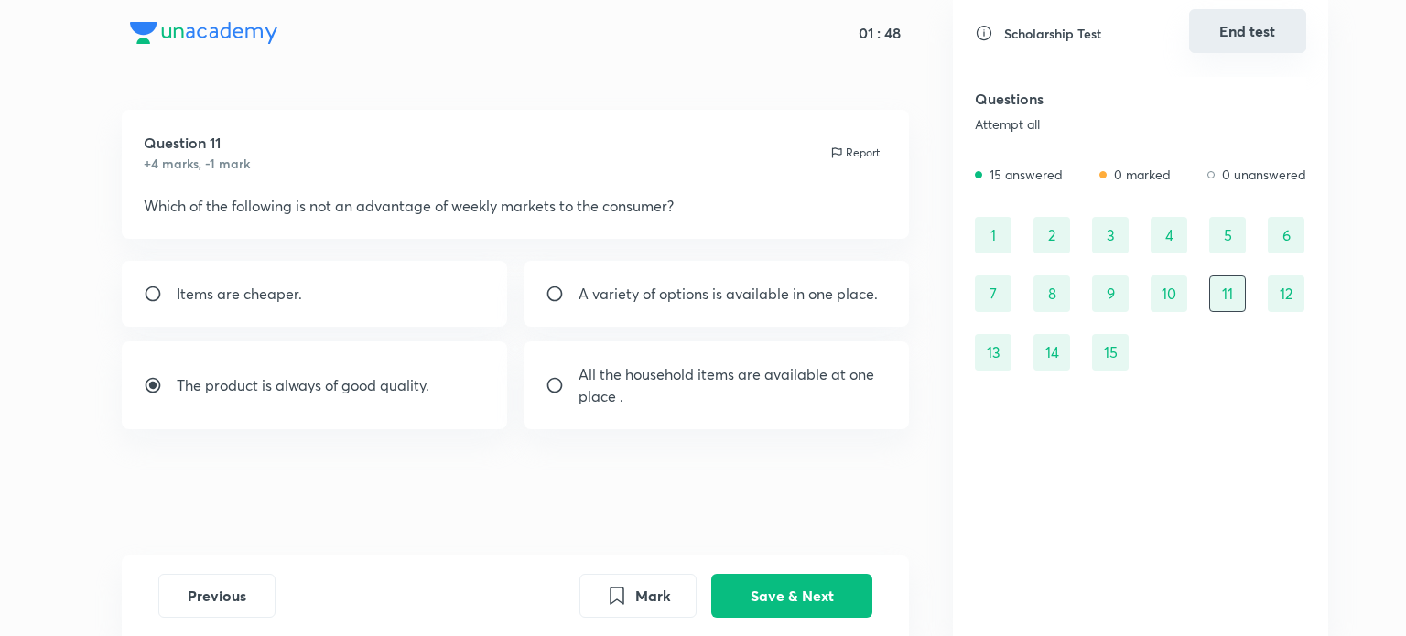
click at [1234, 31] on button "End test" at bounding box center [1247, 31] width 117 height 44
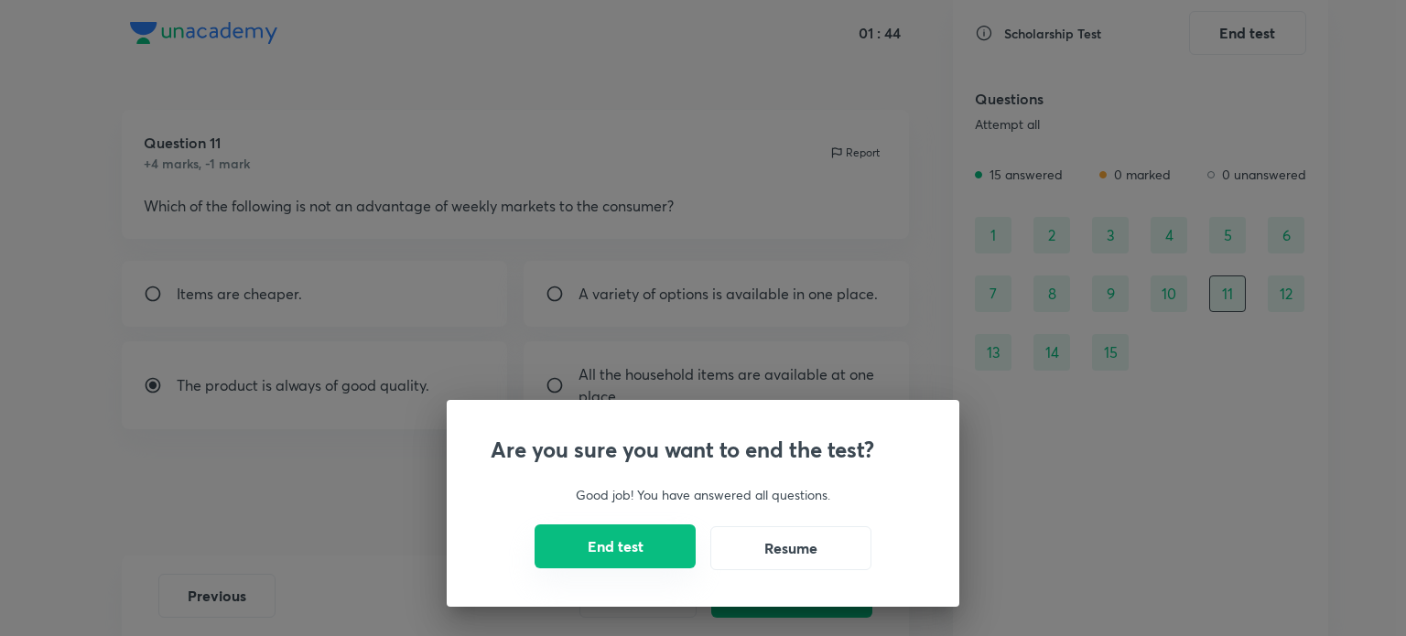
click at [670, 549] on button "End test" at bounding box center [615, 547] width 161 height 44
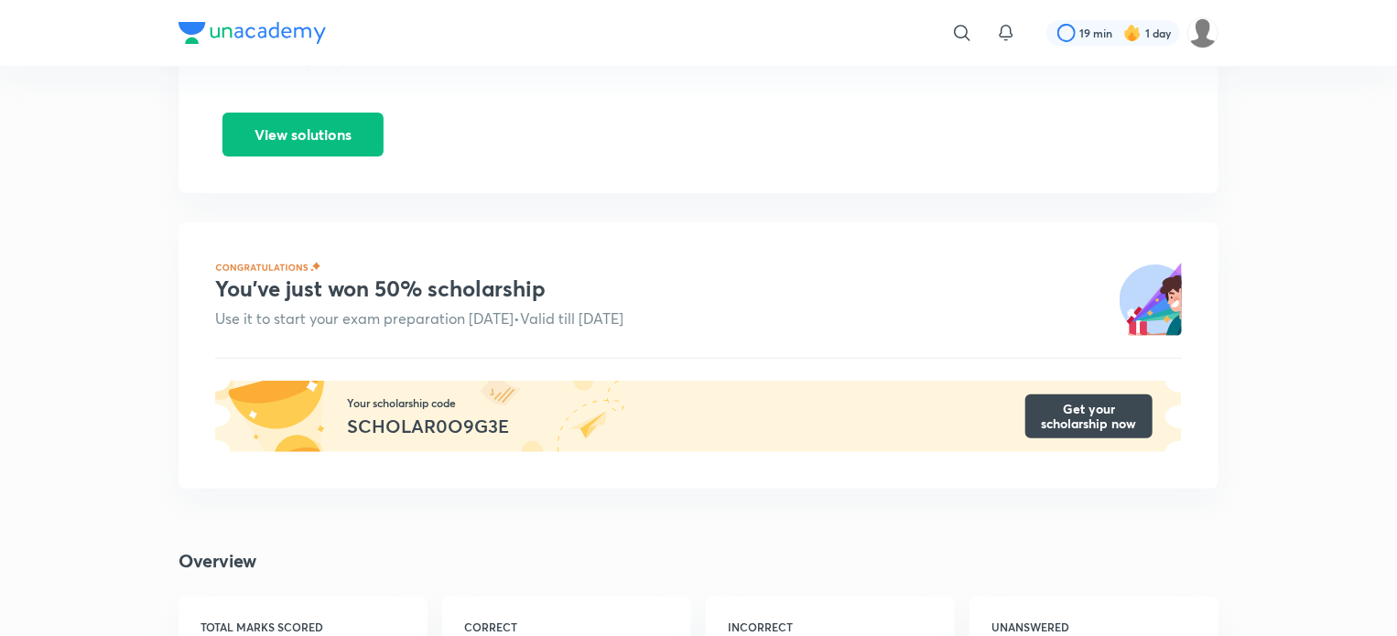
scroll to position [190, 0]
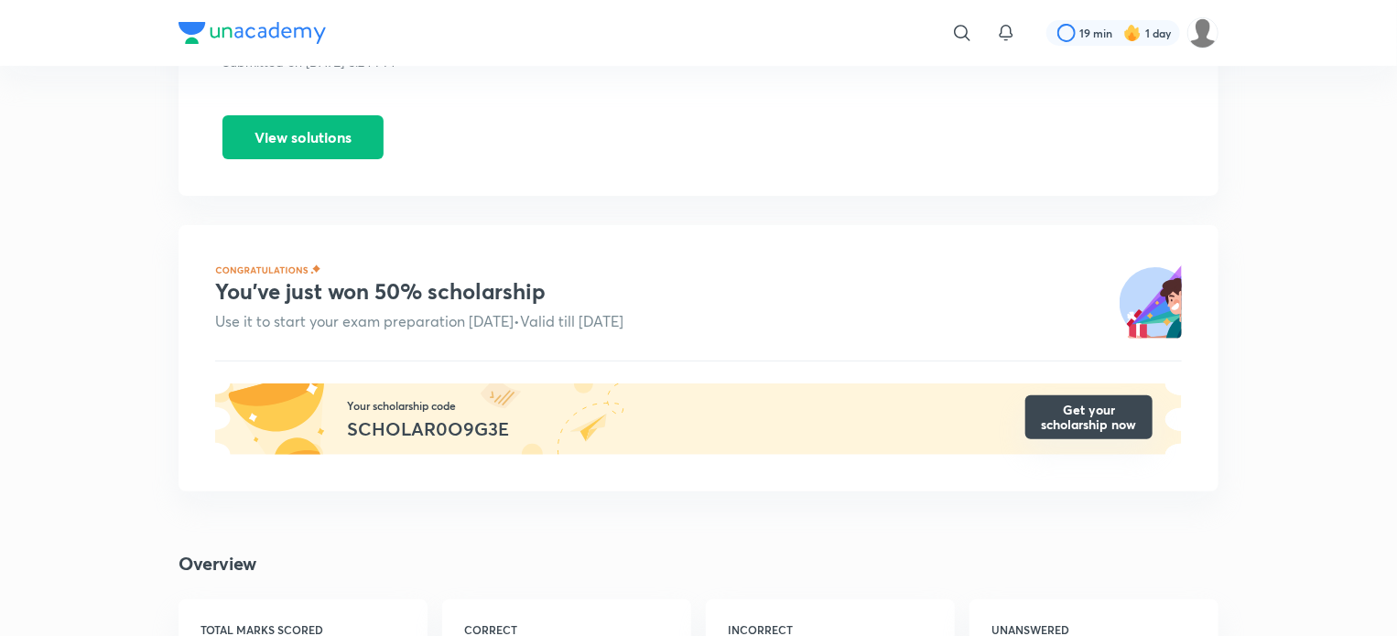
click at [1105, 399] on button "Get your scholarship now" at bounding box center [1088, 418] width 127 height 44
